Goal: Task Accomplishment & Management: Use online tool/utility

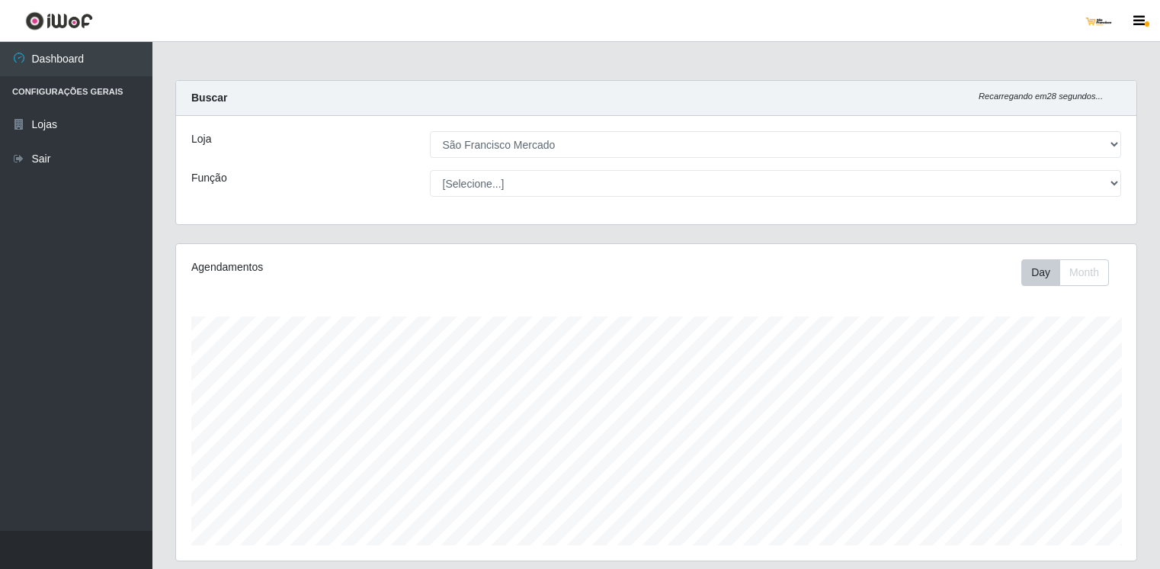
select select "168"
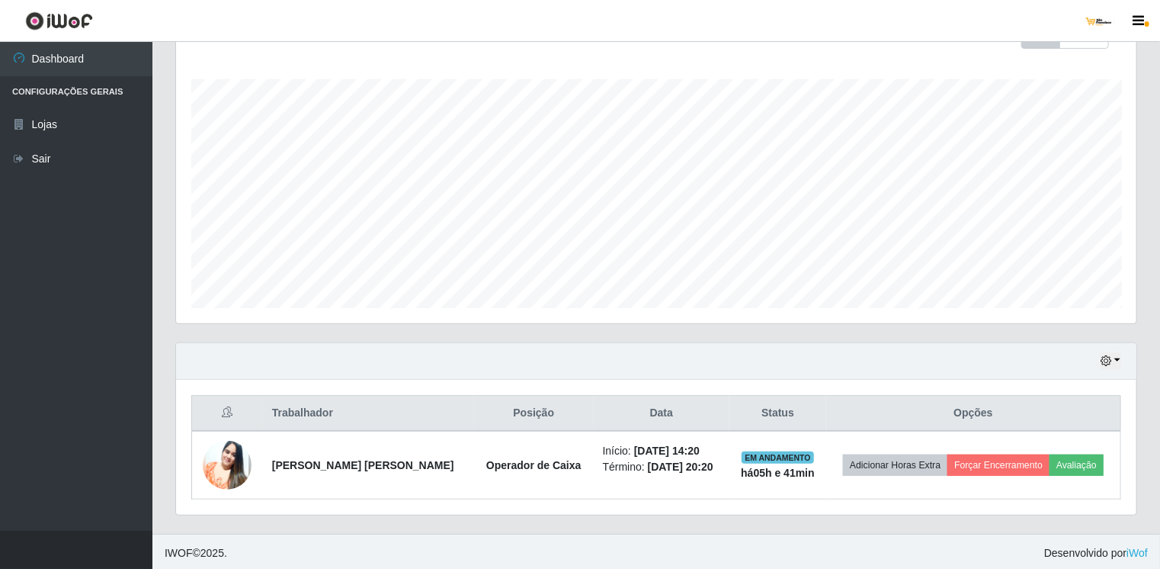
scroll to position [316, 961]
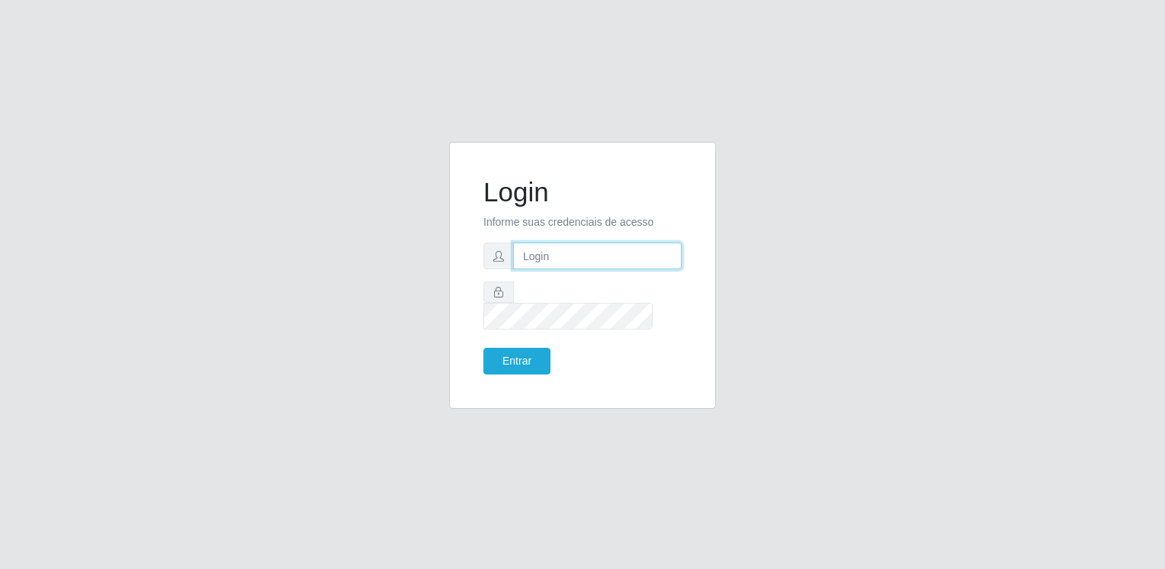
click at [634, 255] on input "text" at bounding box center [597, 255] width 168 height 27
type input "saofranciscomercado137@gmail.com"
click at [483, 348] on button "Entrar" at bounding box center [516, 361] width 67 height 27
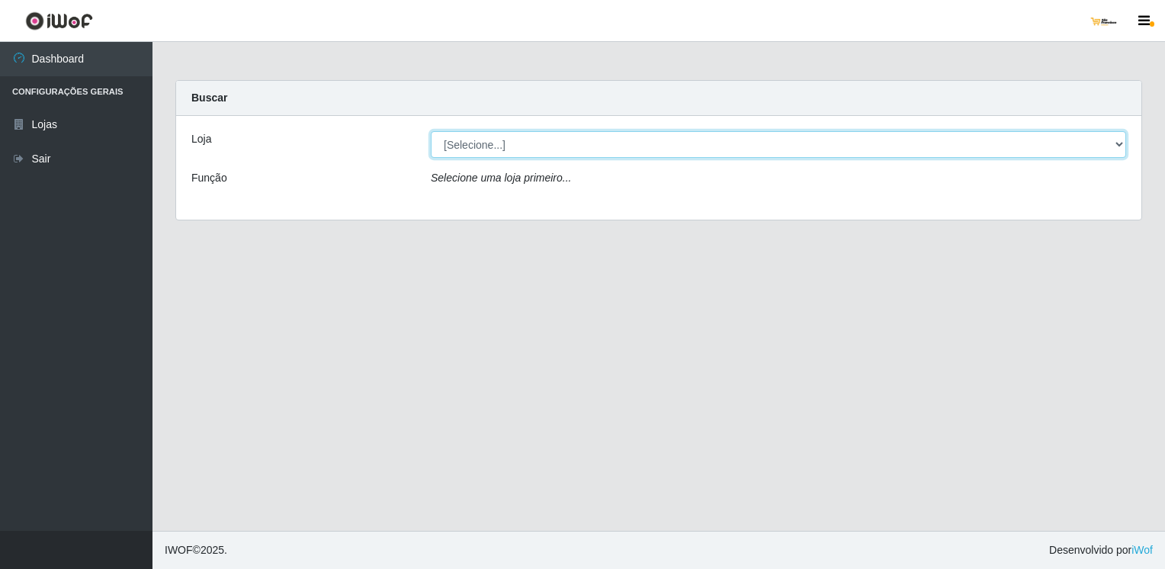
click at [576, 151] on select "[Selecione...] São Francisco Mercado" at bounding box center [778, 144] width 695 height 27
select select "168"
click at [431, 131] on select "[Selecione...] São Francisco Mercado" at bounding box center [778, 144] width 695 height 27
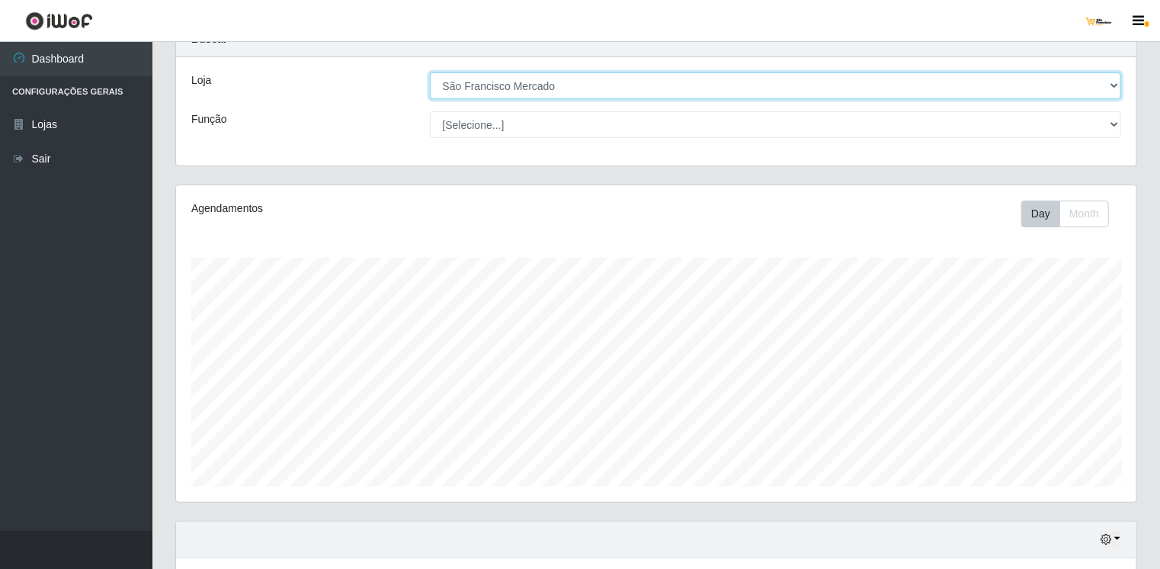
scroll to position [237, 0]
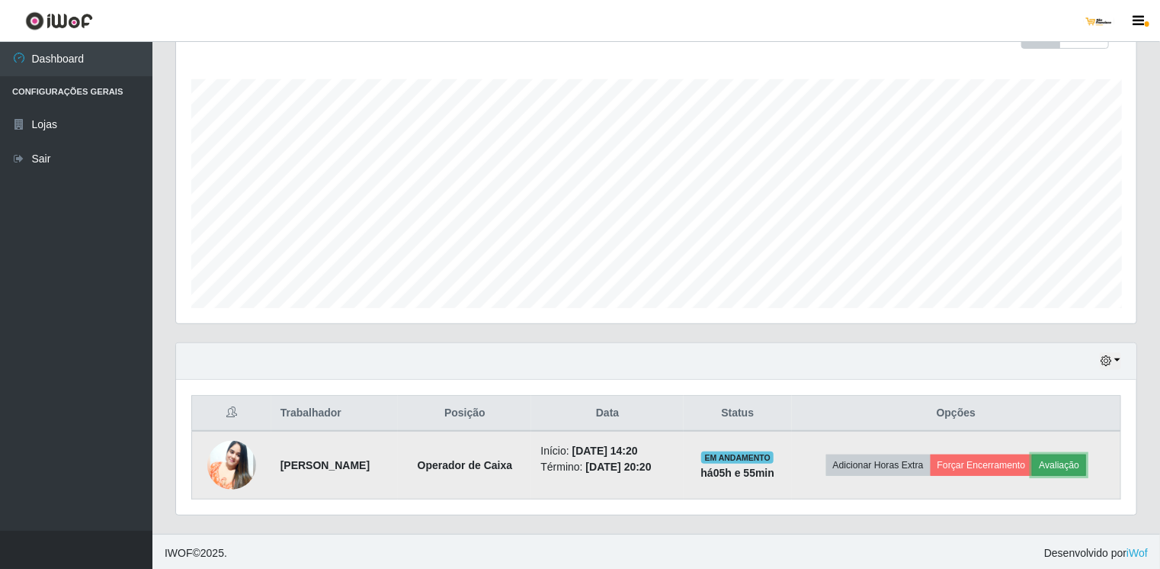
click at [1086, 459] on button "Avaliação" at bounding box center [1059, 464] width 54 height 21
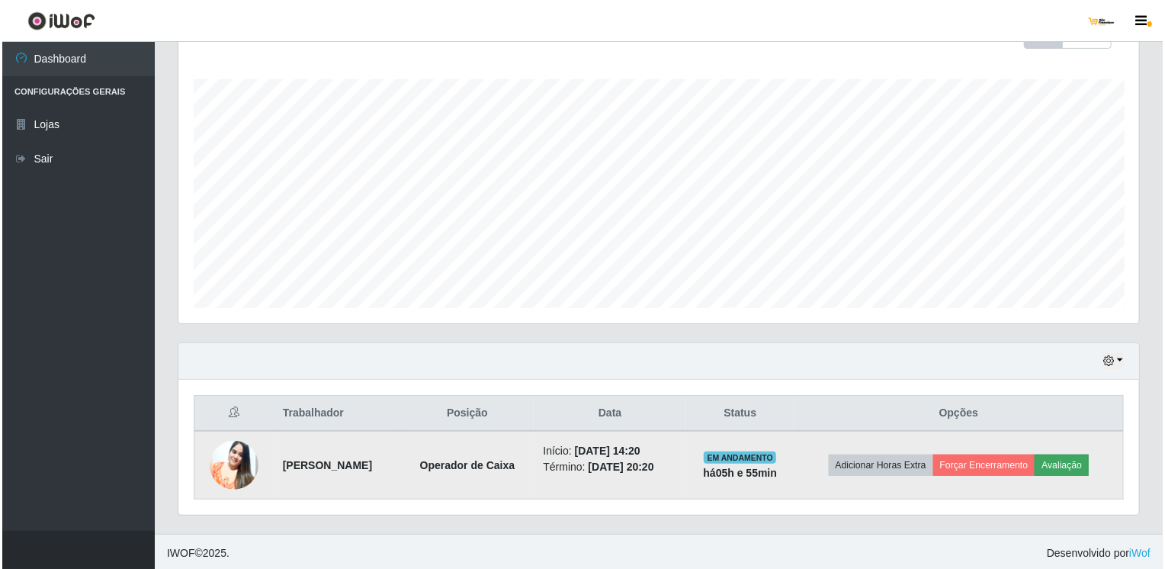
scroll to position [316, 955]
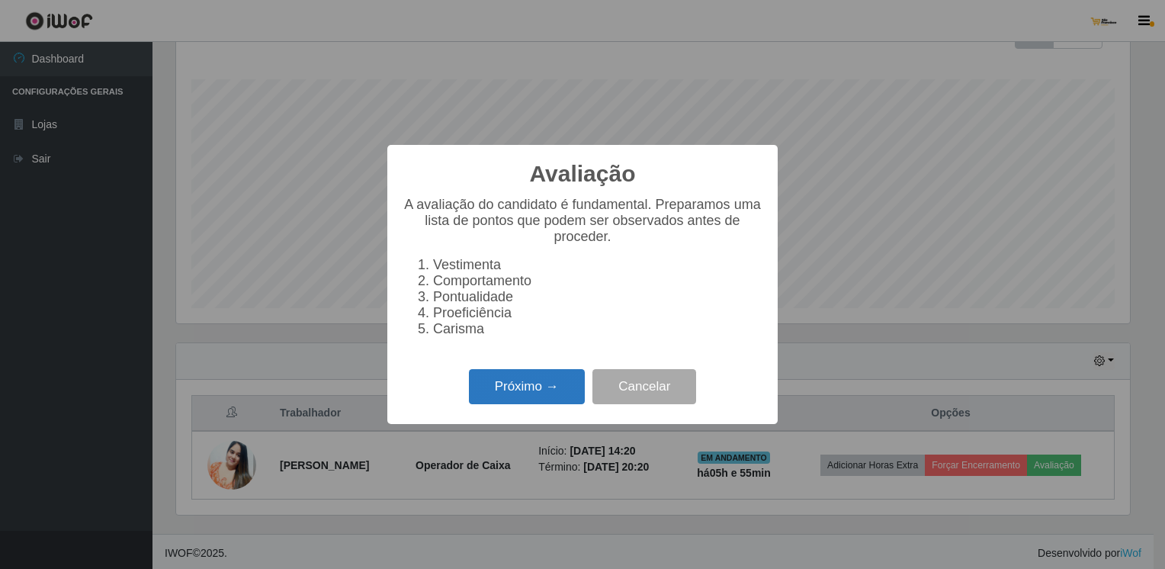
click at [560, 404] on button "Próximo →" at bounding box center [527, 387] width 116 height 36
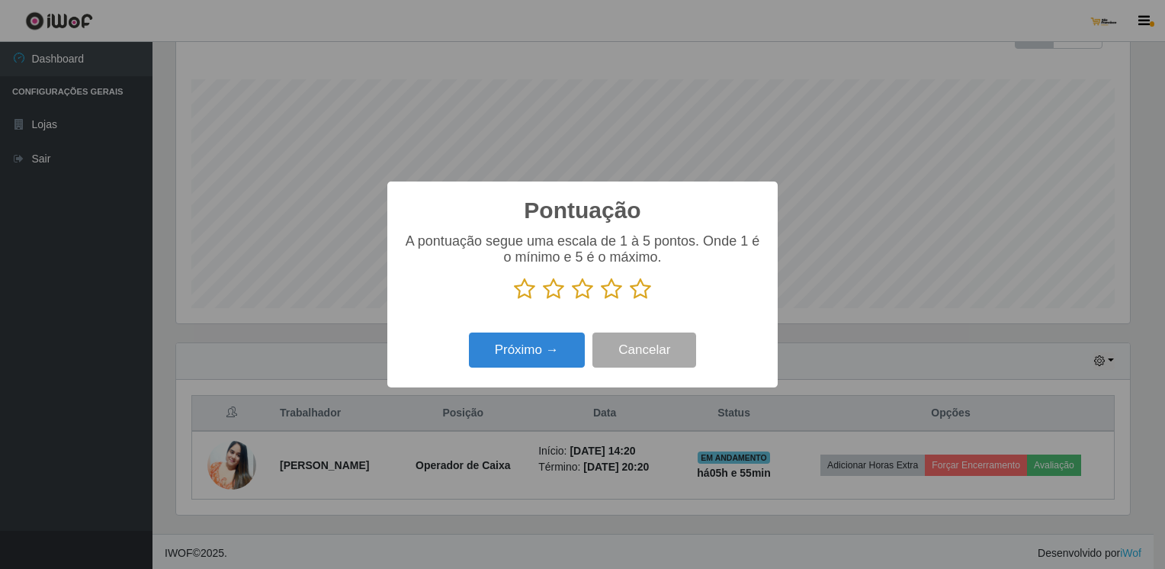
scroll to position [762105, 761467]
click at [637, 289] on icon at bounding box center [640, 289] width 21 height 23
click at [630, 300] on input "radio" at bounding box center [630, 300] width 0 height 0
click at [553, 361] on button "Próximo →" at bounding box center [527, 350] width 116 height 36
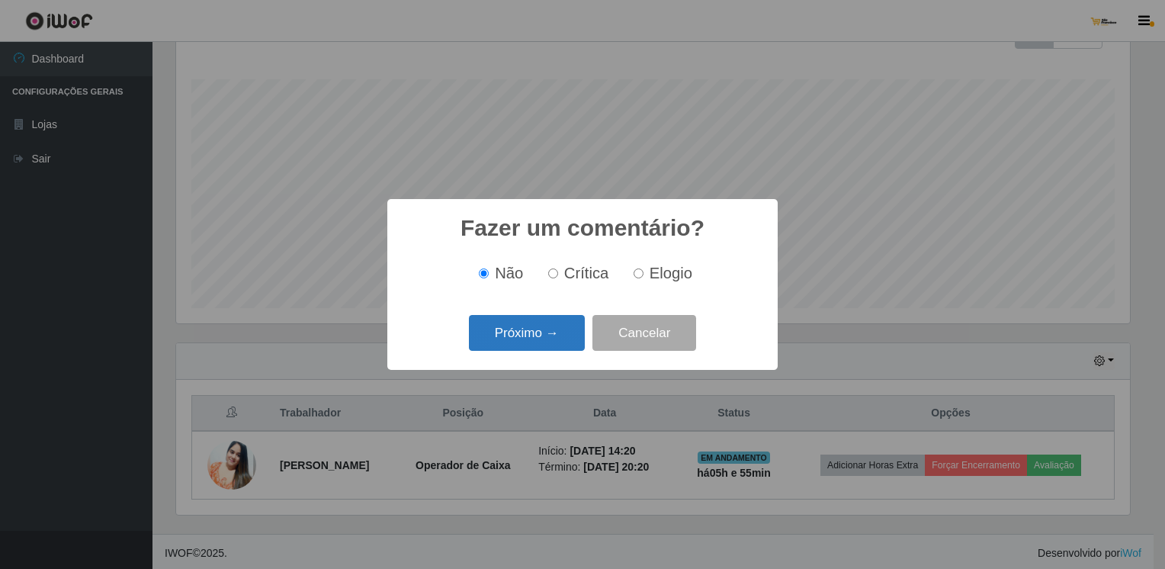
click at [542, 343] on button "Próximo →" at bounding box center [527, 333] width 116 height 36
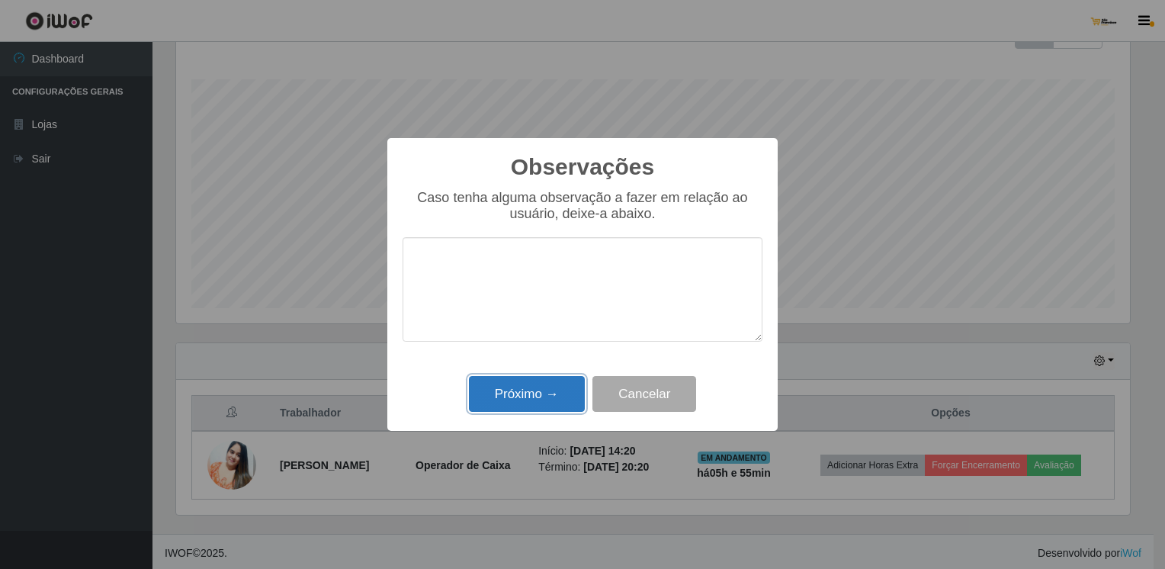
click at [550, 400] on button "Próximo →" at bounding box center [527, 394] width 116 height 36
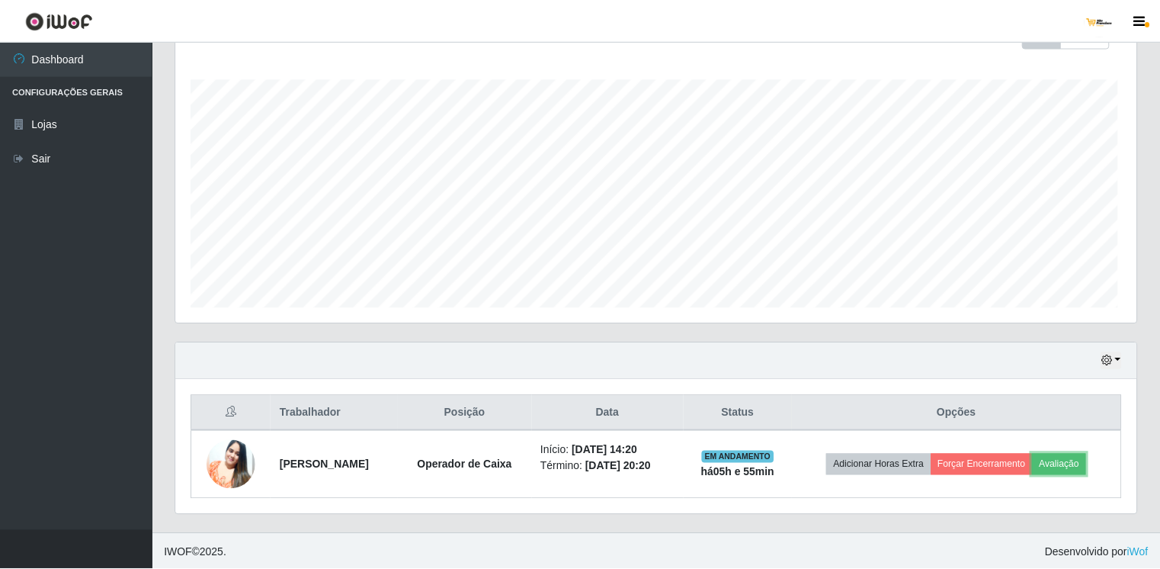
scroll to position [316, 961]
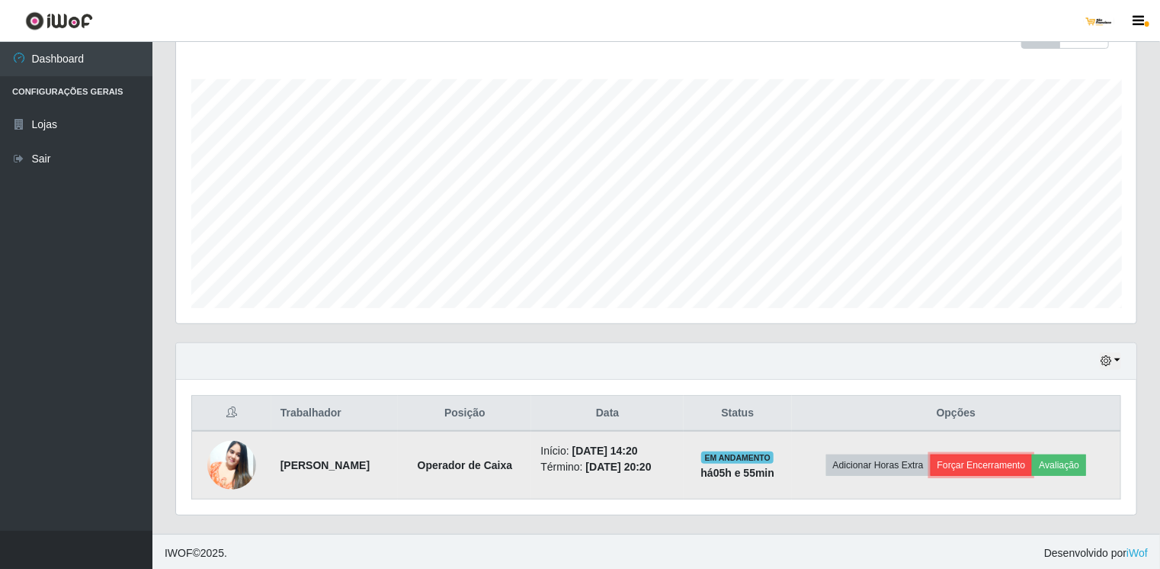
click at [994, 460] on button "Forçar Encerramento" at bounding box center [982, 464] width 102 height 21
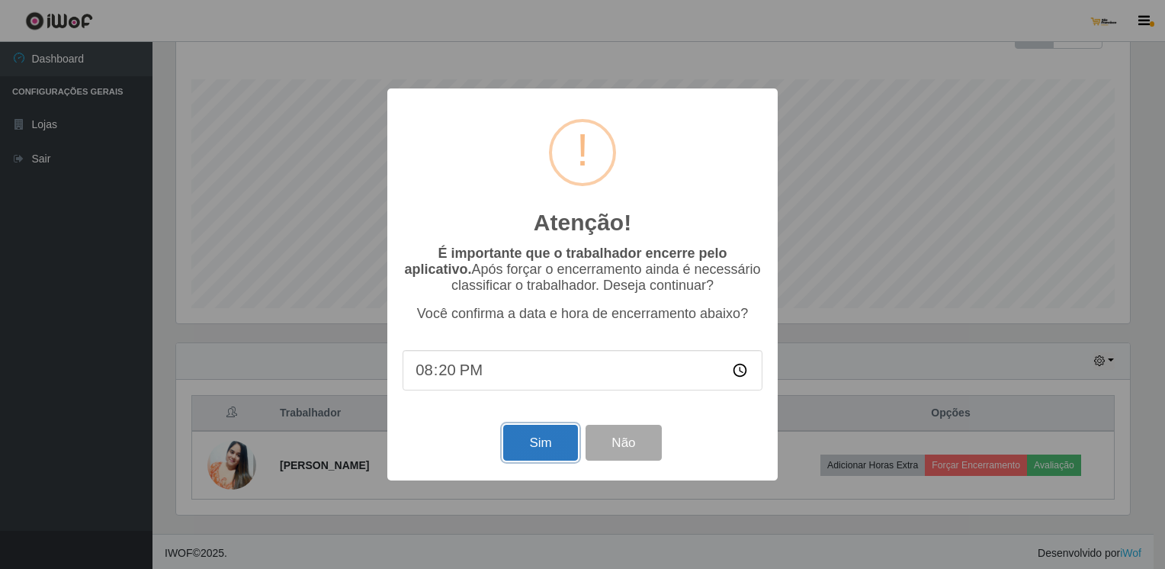
click at [547, 453] on button "Sim" at bounding box center [540, 443] width 74 height 36
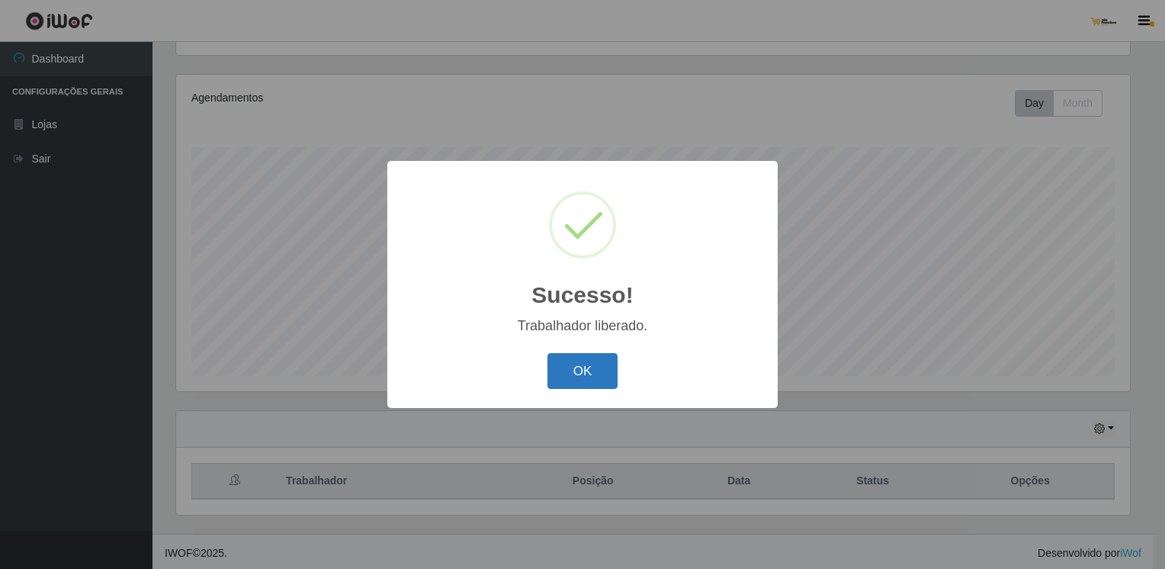
click at [561, 376] on button "OK" at bounding box center [582, 371] width 71 height 36
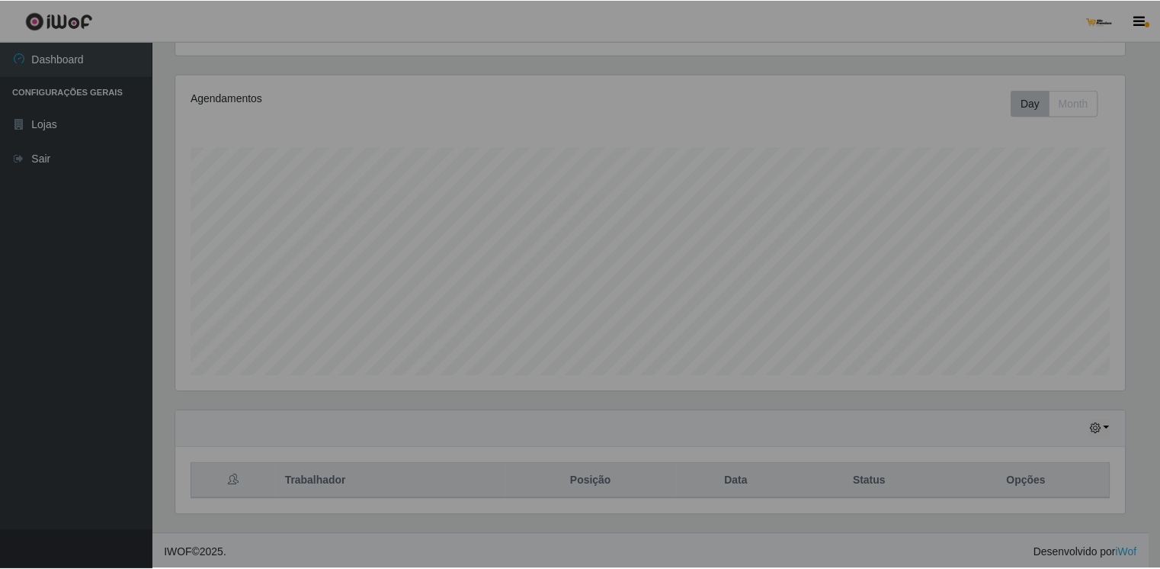
scroll to position [316, 961]
